Goal: Task Accomplishment & Management: Manage account settings

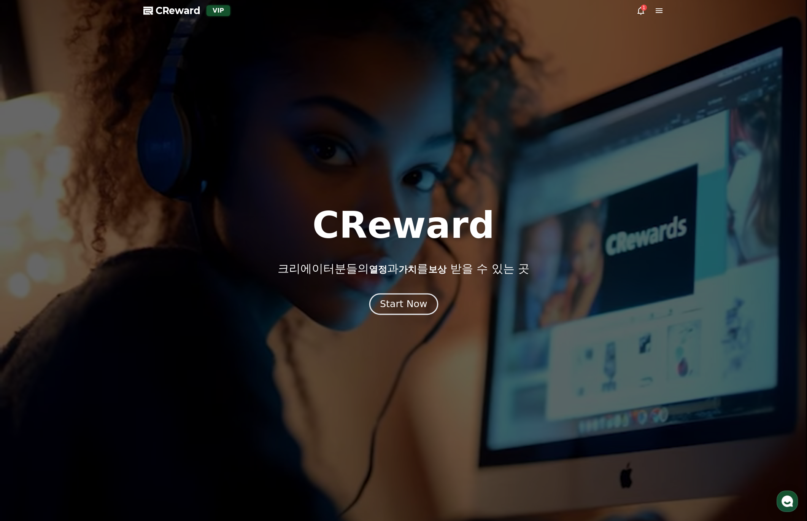
click at [423, 311] on button "Start Now" at bounding box center [403, 304] width 69 height 22
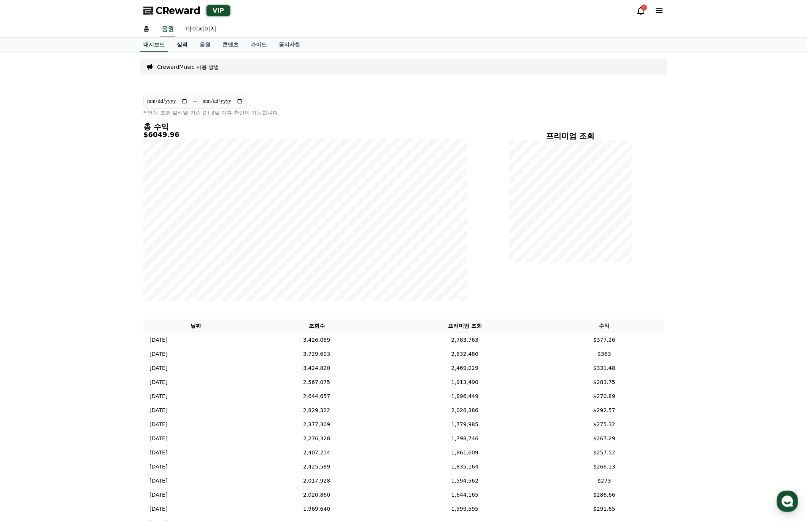
click at [183, 45] on link "실적" at bounding box center [182, 45] width 23 height 14
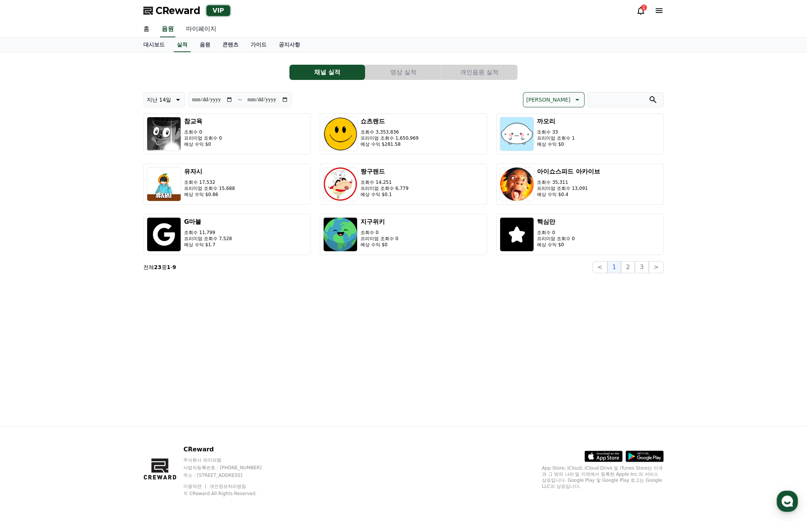
click at [202, 30] on link "마이페이지" at bounding box center [201, 29] width 43 height 16
select select "**********"
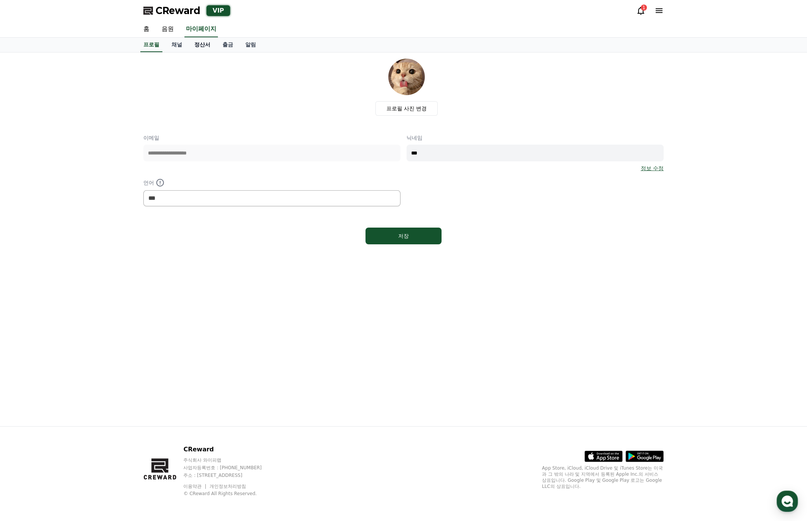
click at [196, 43] on link "정산서" at bounding box center [202, 45] width 28 height 14
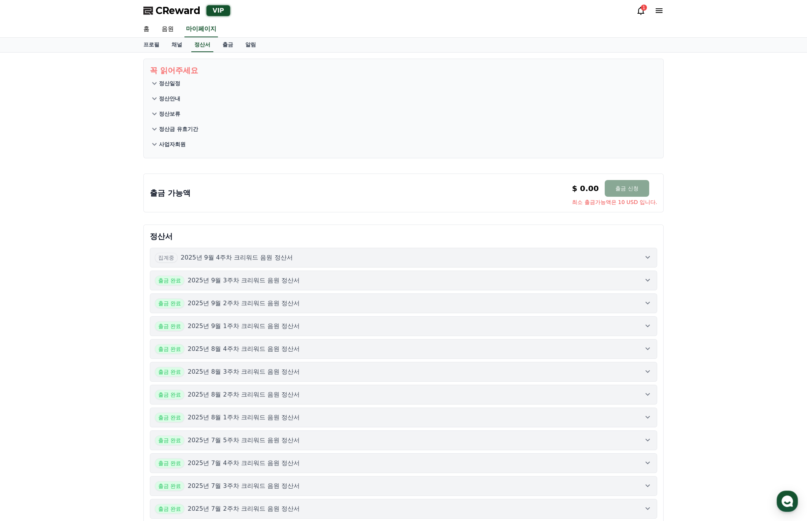
click at [287, 259] on p "2025년 9월 4주차 크리워드 음원 정산서" at bounding box center [237, 257] width 112 height 9
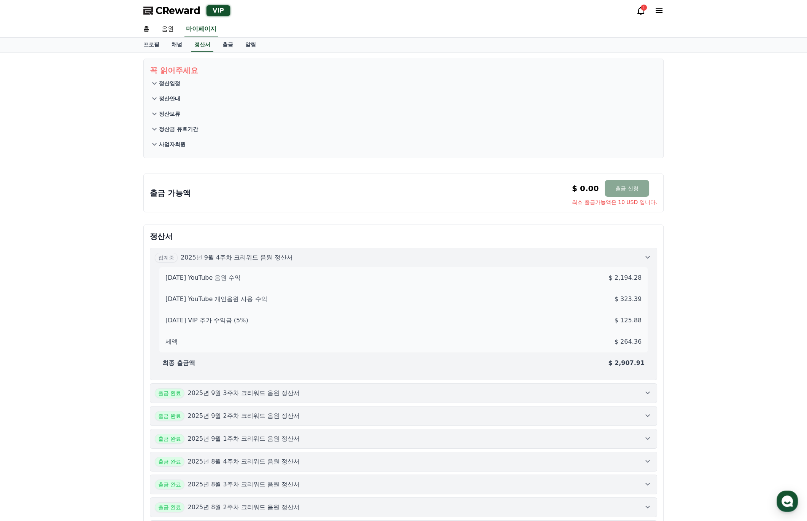
click at [322, 393] on div "출금 완료 2025년 9월 3주차 크리워드 음원 정산서" at bounding box center [403, 393] width 497 height 10
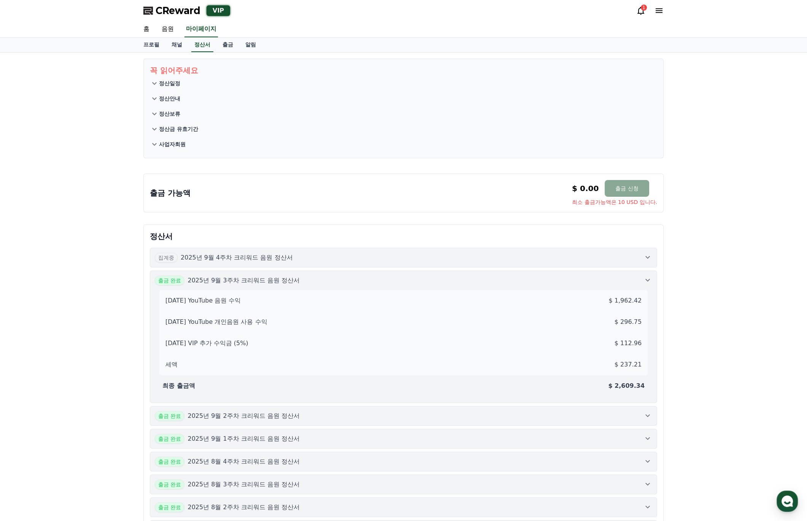
click at [650, 280] on icon at bounding box center [647, 279] width 9 height 9
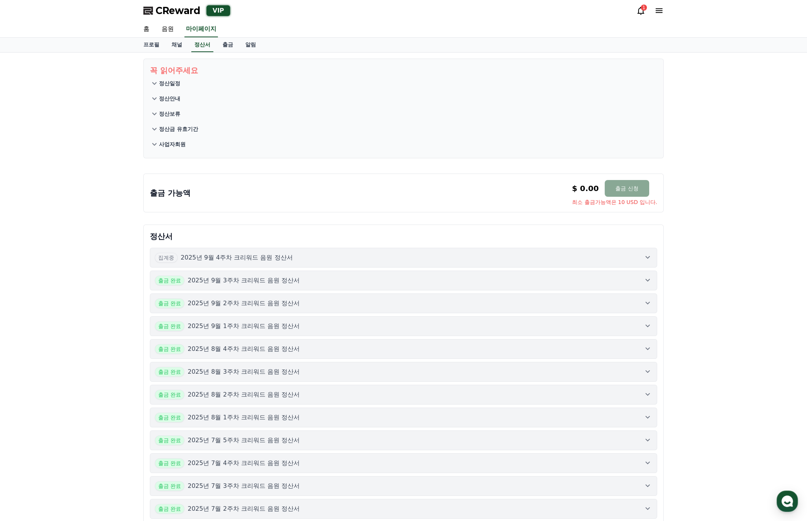
click at [648, 261] on div "집계중 2025년 9월 4주차 크리워드 음원 정산서" at bounding box center [403, 258] width 497 height 10
